Goal: Task Accomplishment & Management: Use online tool/utility

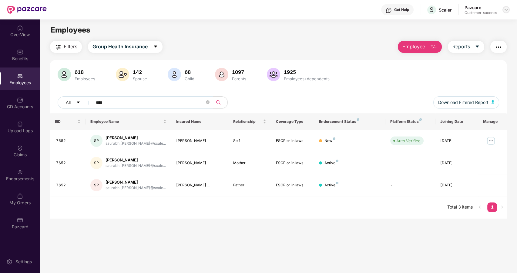
click at [505, 9] on img at bounding box center [506, 9] width 5 height 5
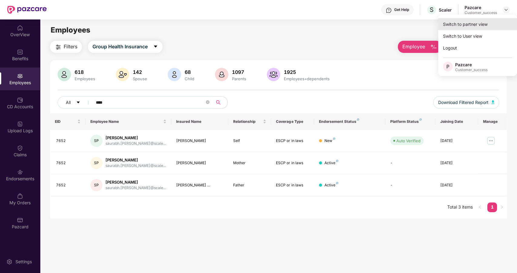
click at [475, 21] on div "Switch to partner view" at bounding box center [478, 24] width 79 height 12
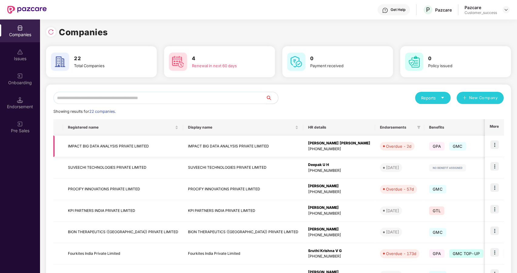
click at [495, 142] on img at bounding box center [495, 144] width 8 height 8
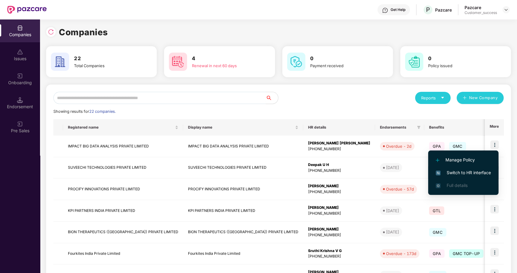
click at [463, 166] on li "Switch to HR interface" at bounding box center [464, 172] width 70 height 13
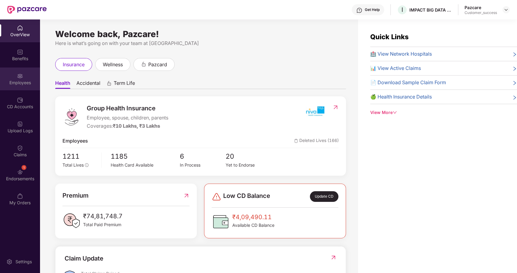
click at [21, 78] on img at bounding box center [20, 76] width 6 height 6
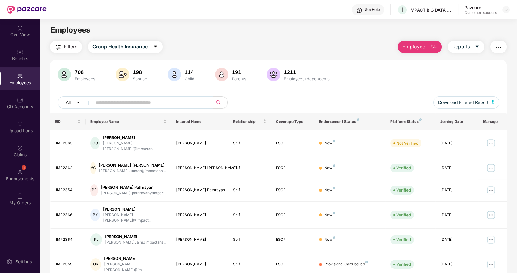
click at [112, 99] on input "text" at bounding box center [150, 102] width 109 height 9
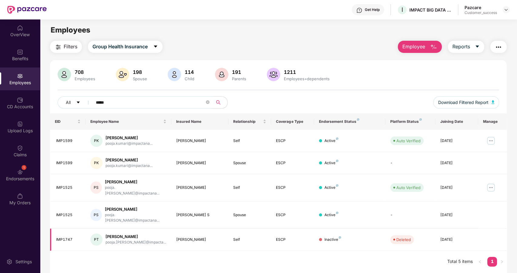
scroll to position [19, 0]
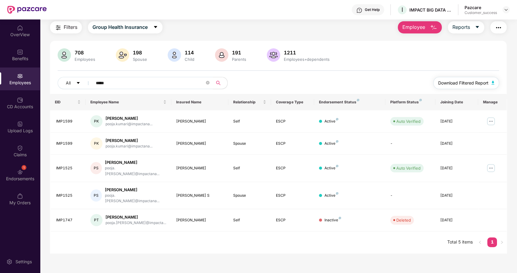
type input "*****"
click at [480, 80] on span "Download Filtered Report" at bounding box center [464, 83] width 50 height 7
